Goal: Information Seeking & Learning: Learn about a topic

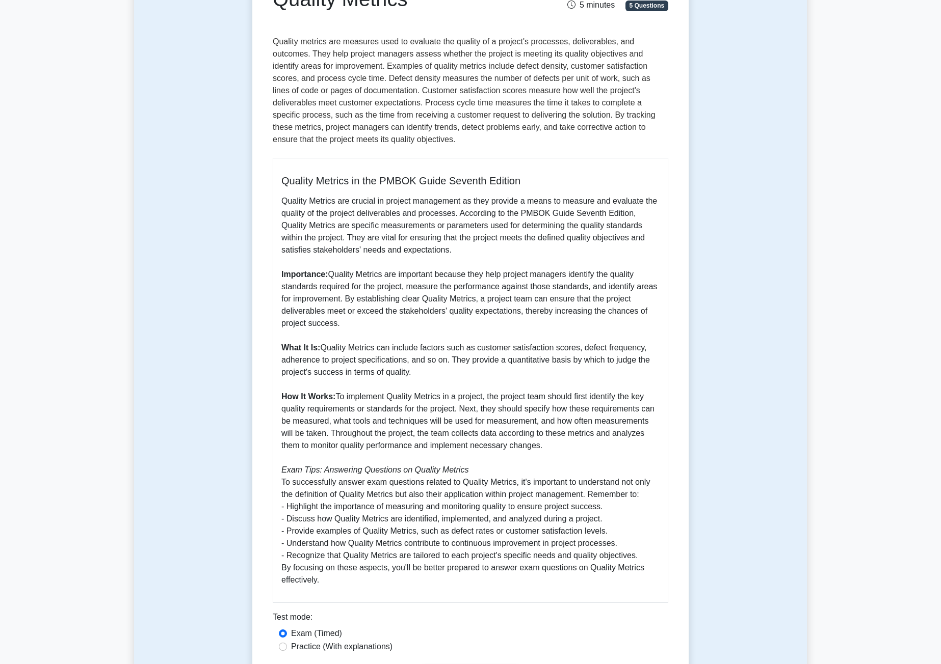
scroll to position [51, 0]
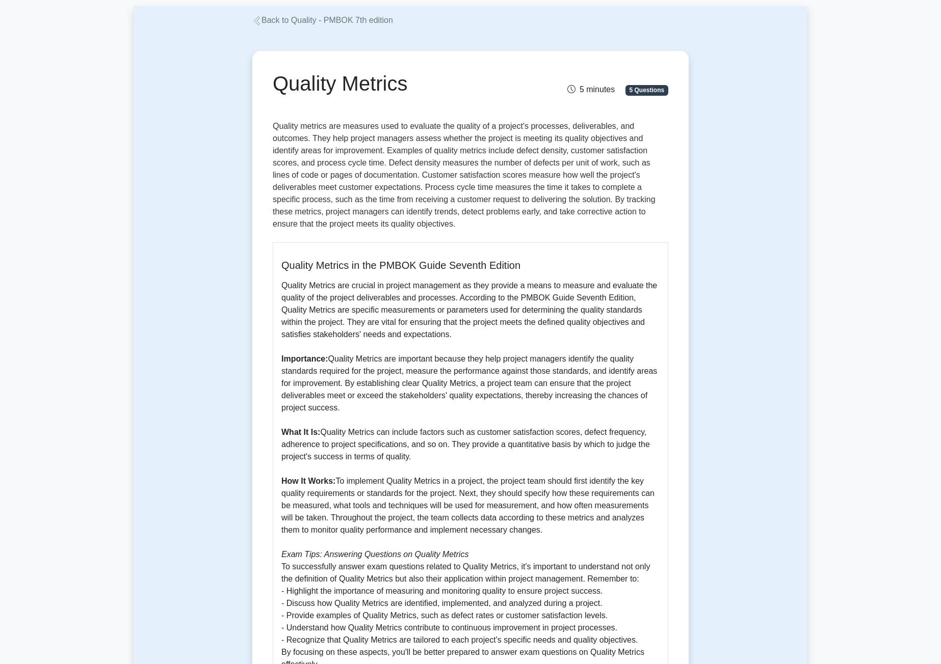
click at [769, 70] on div "Quality Metrics 5 minutes 5 Questions Quality Metrics in the PMBOK Guide Sevent…" at bounding box center [470, 421] width 673 height 791
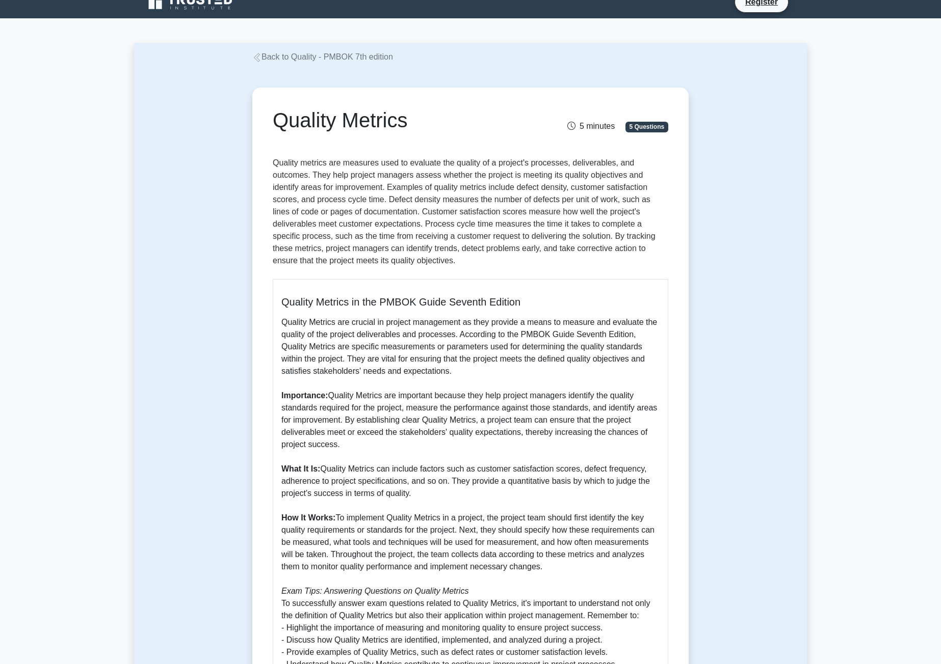
scroll to position [0, 0]
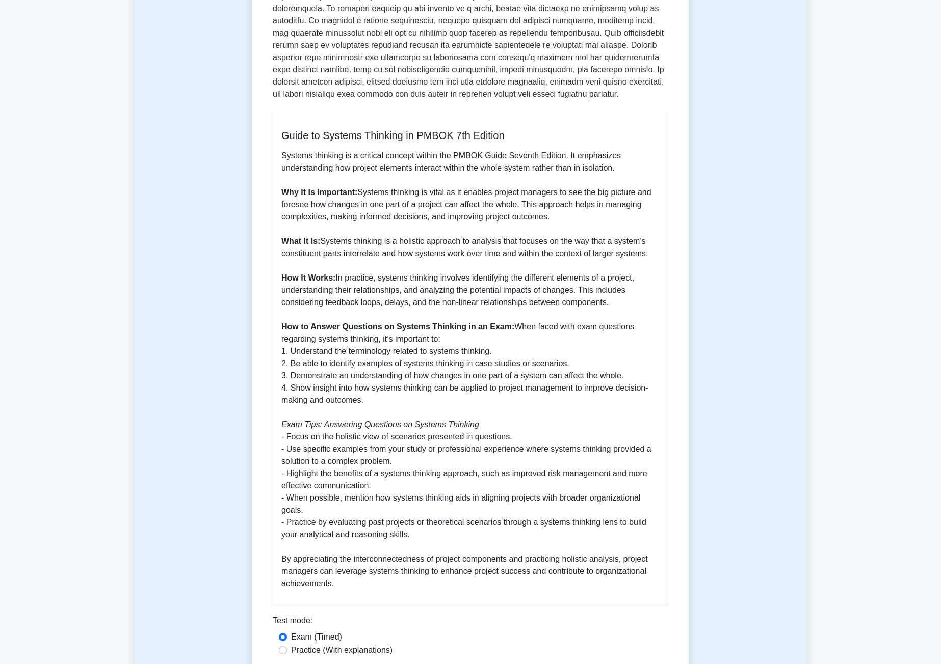
scroll to position [204, 0]
